Goal: Navigation & Orientation: Find specific page/section

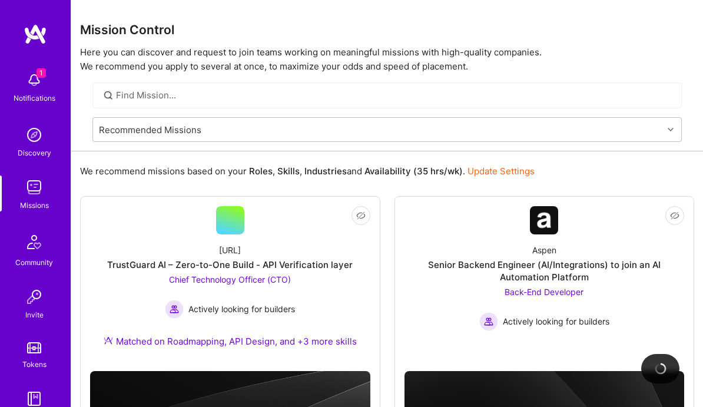
click at [31, 147] on div "Discovery" at bounding box center [35, 153] width 34 height 12
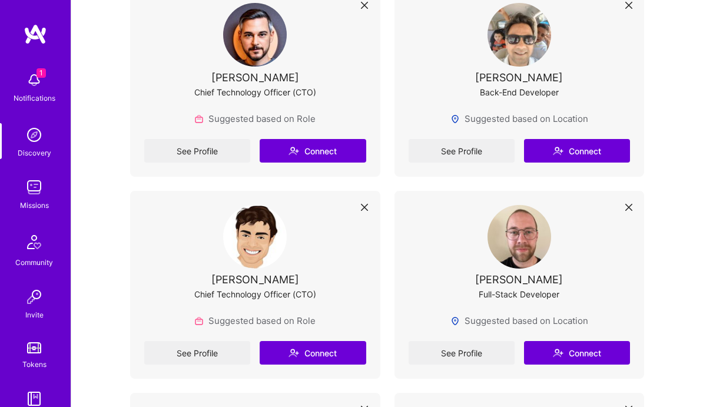
scroll to position [983, 0]
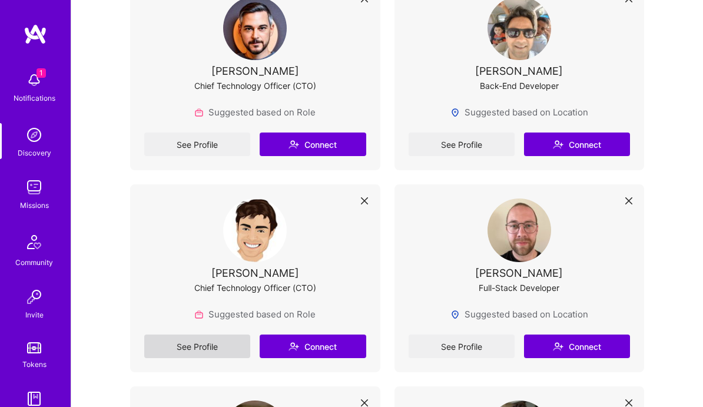
click at [205, 343] on link "See Profile" at bounding box center [197, 346] width 106 height 24
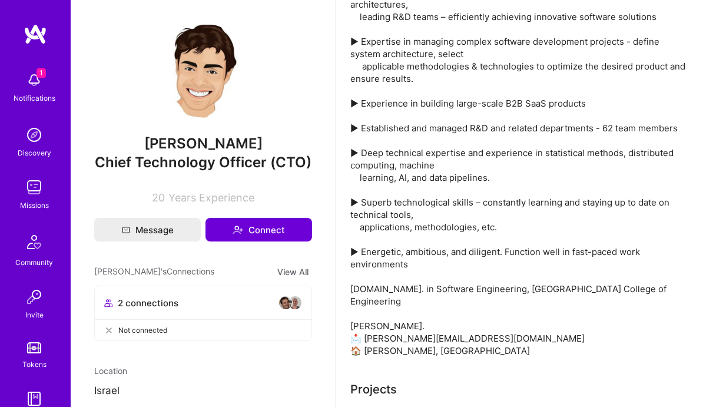
scroll to position [133, 0]
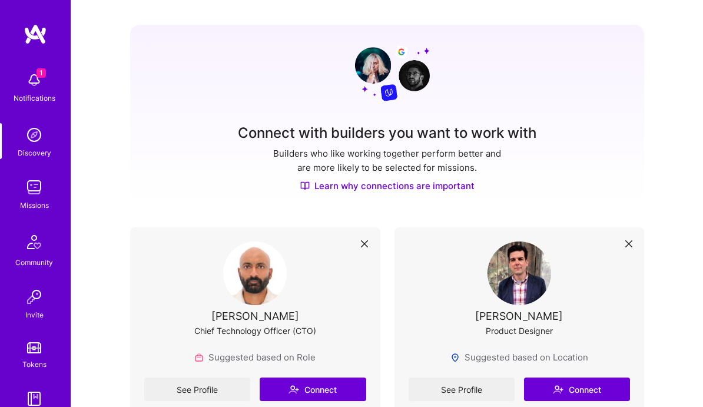
scroll to position [983, 0]
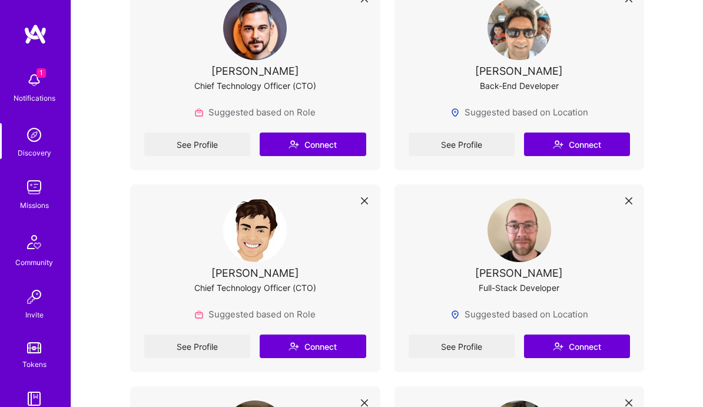
click at [35, 201] on div "Missions" at bounding box center [34, 205] width 29 height 12
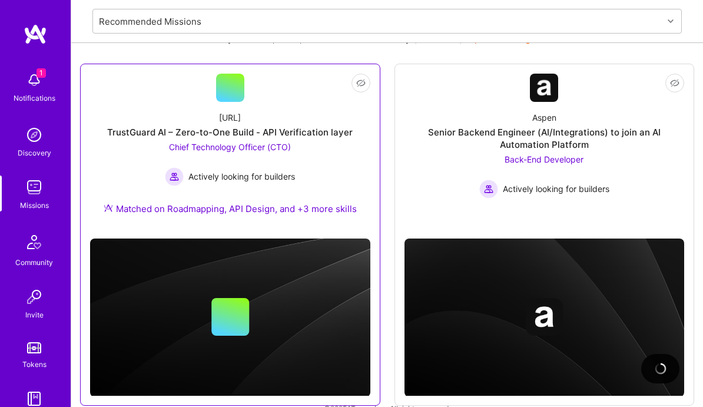
scroll to position [132, 0]
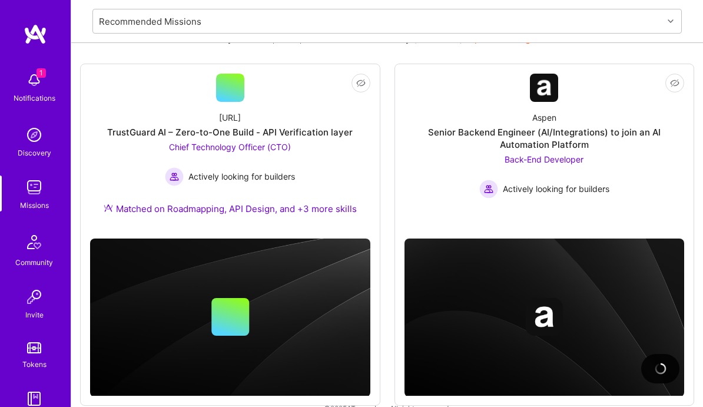
click at [36, 193] on img at bounding box center [34, 187] width 24 height 24
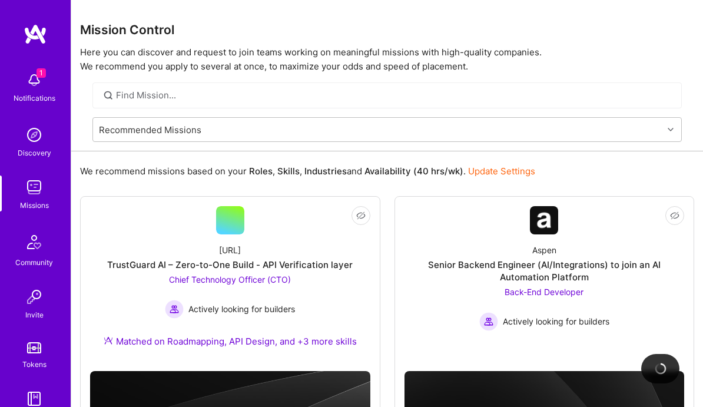
click at [36, 193] on img at bounding box center [34, 187] width 24 height 24
